Goal: Task Accomplishment & Management: Manage account settings

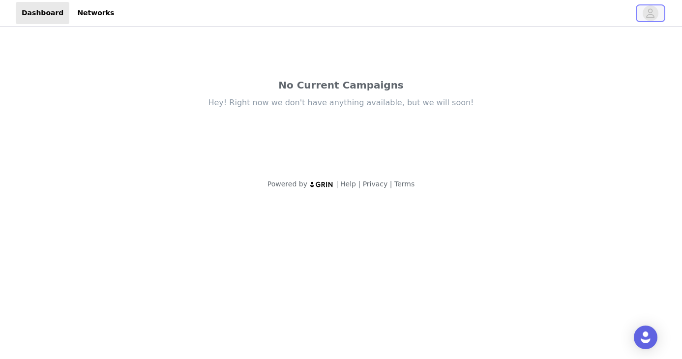
click at [651, 12] on icon "avatar" at bounding box center [649, 13] width 9 height 16
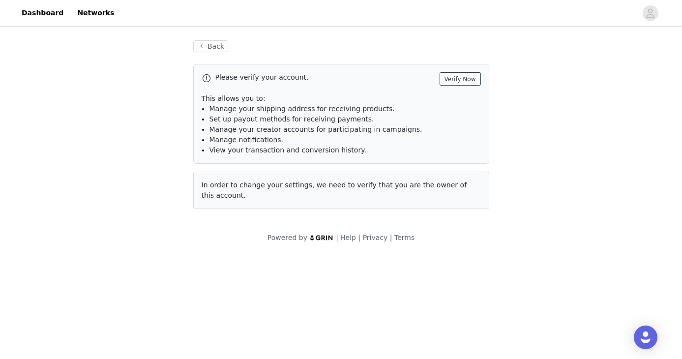
click at [465, 81] on button "Verify Now" at bounding box center [459, 78] width 41 height 13
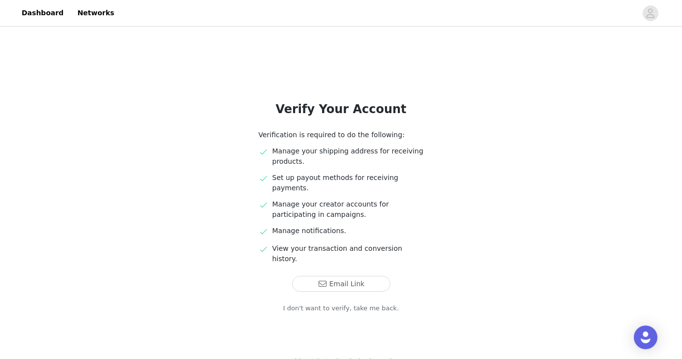
scroll to position [4, 0]
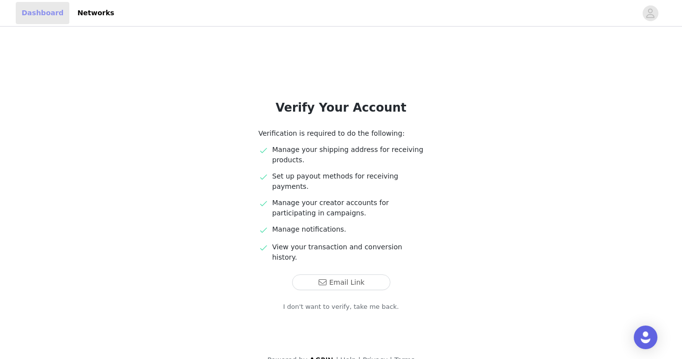
click at [47, 12] on link "Dashboard" at bounding box center [43, 13] width 54 height 22
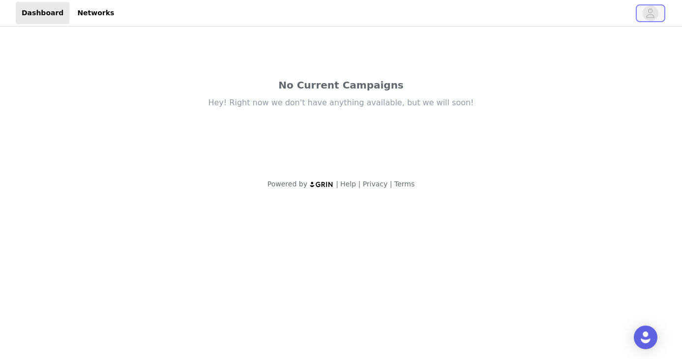
click at [652, 13] on icon "avatar" at bounding box center [649, 13] width 9 height 16
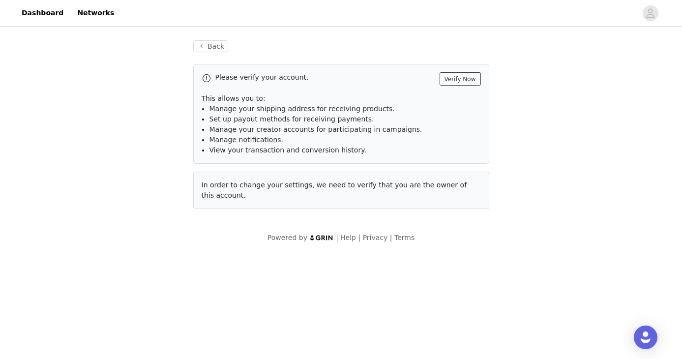
click at [472, 83] on button "Verify Now" at bounding box center [459, 78] width 41 height 13
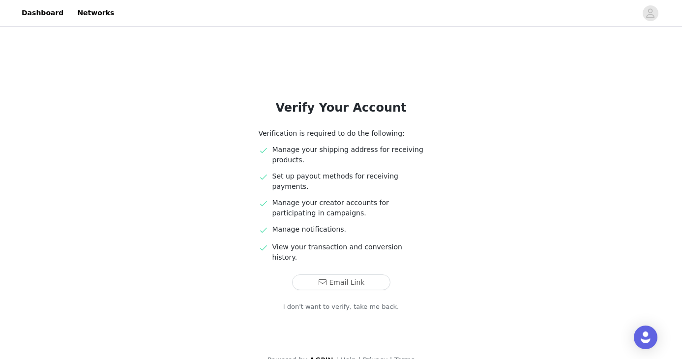
scroll to position [4, 0]
click at [361, 274] on button "Email Link" at bounding box center [341, 282] width 98 height 16
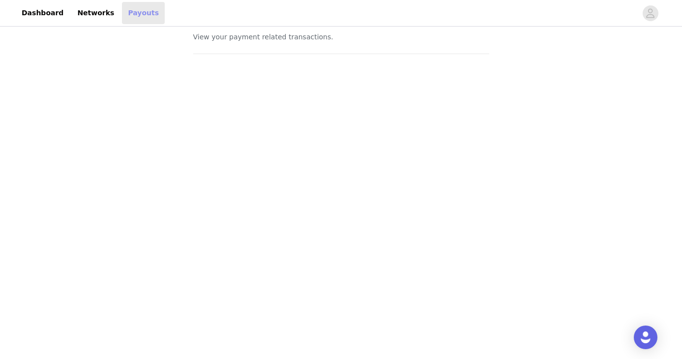
scroll to position [28, 0]
click at [88, 19] on link "Networks" at bounding box center [95, 13] width 49 height 22
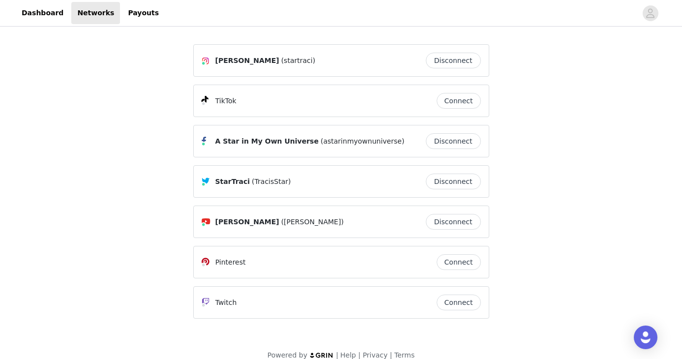
click at [444, 103] on button "Connect" at bounding box center [458, 101] width 44 height 16
click at [471, 264] on button "Connect" at bounding box center [458, 262] width 44 height 16
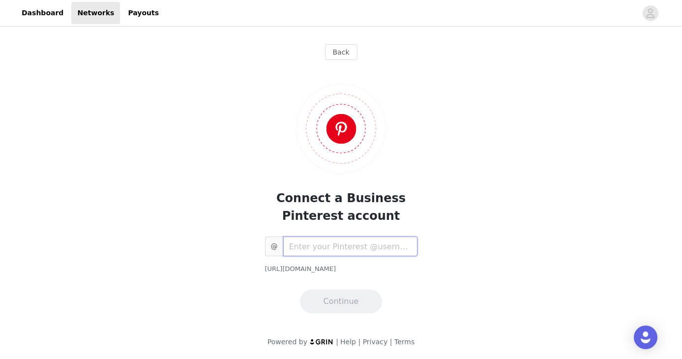
click at [381, 246] on input "text" at bounding box center [350, 246] width 134 height 20
type input "startraci"
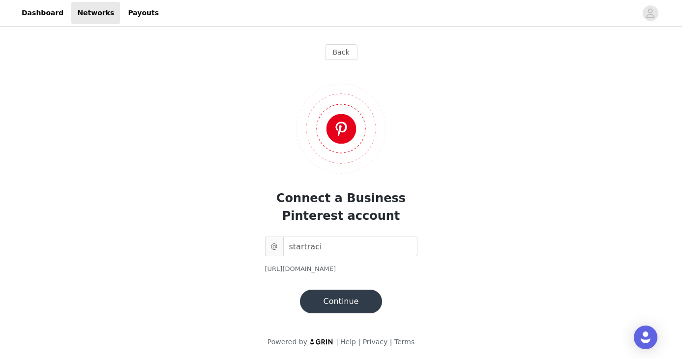
click at [366, 307] on button "Continue" at bounding box center [341, 301] width 83 height 24
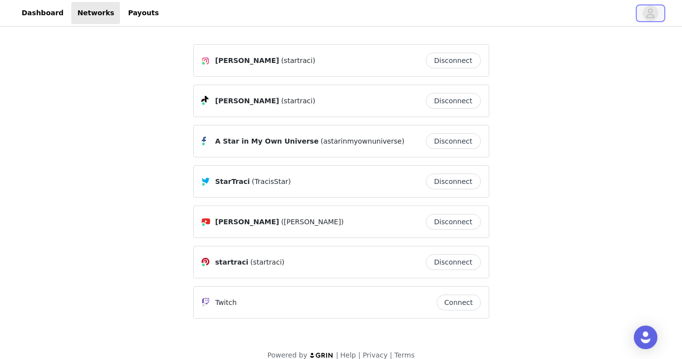
click at [649, 17] on icon "avatar" at bounding box center [649, 13] width 9 height 16
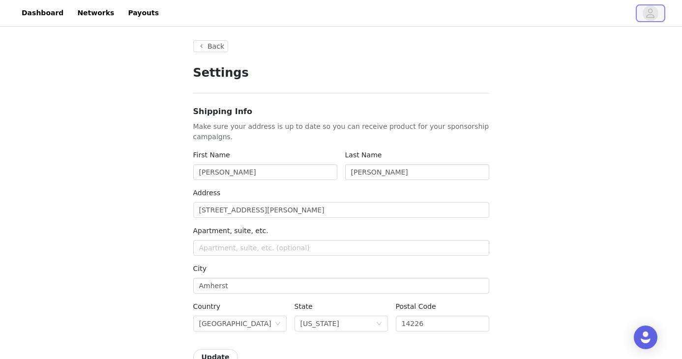
type input "+1 (United States)"
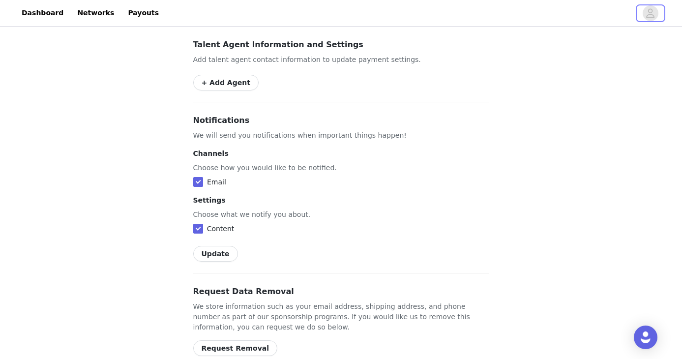
scroll to position [568, 0]
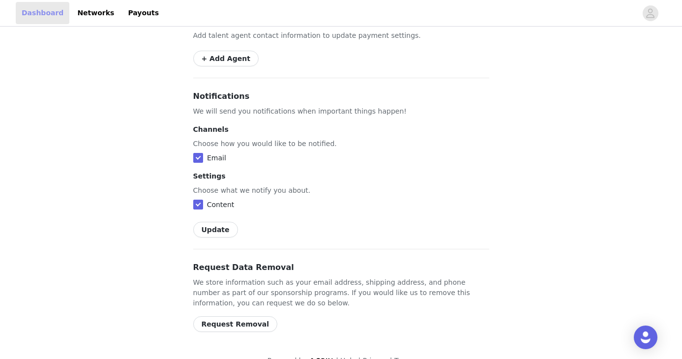
click at [49, 13] on link "Dashboard" at bounding box center [43, 13] width 54 height 22
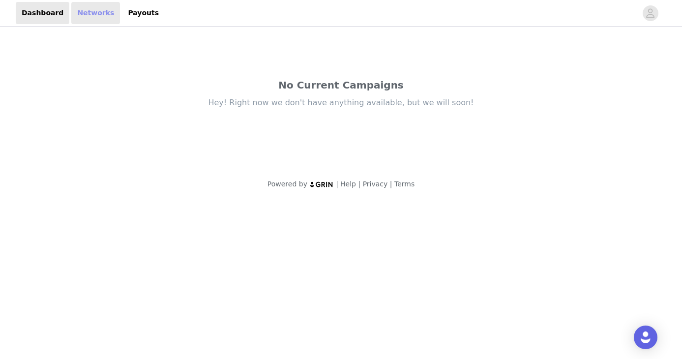
click at [80, 16] on link "Networks" at bounding box center [95, 13] width 49 height 22
